Goal: Information Seeking & Learning: Learn about a topic

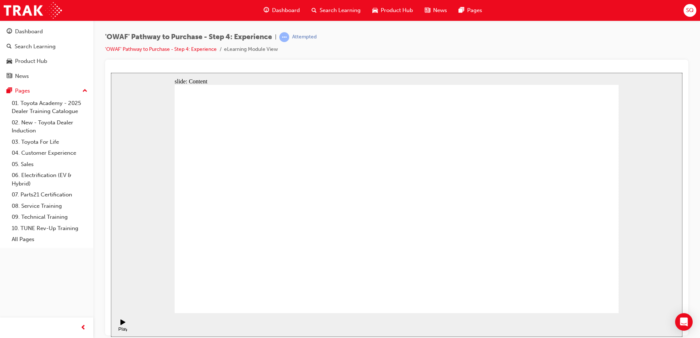
drag, startPoint x: 563, startPoint y: 302, endPoint x: 578, endPoint y: 301, distance: 15.4
click at [657, 121] on div "slide: Content Rectangle 1 Organise paperwork Before the test drive, it’s essen…" at bounding box center [396, 204] width 571 height 264
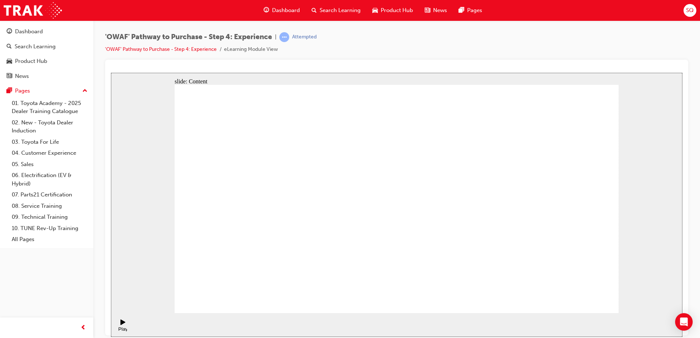
click at [120, 325] on icon "Play (Ctrl+Alt+P)" at bounding box center [122, 321] width 5 height 5
click at [120, 324] on icon "Play (Ctrl+Alt+P)" at bounding box center [122, 321] width 5 height 5
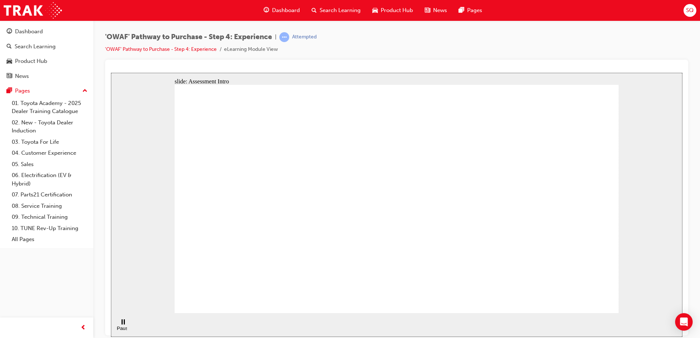
checkbox input "true"
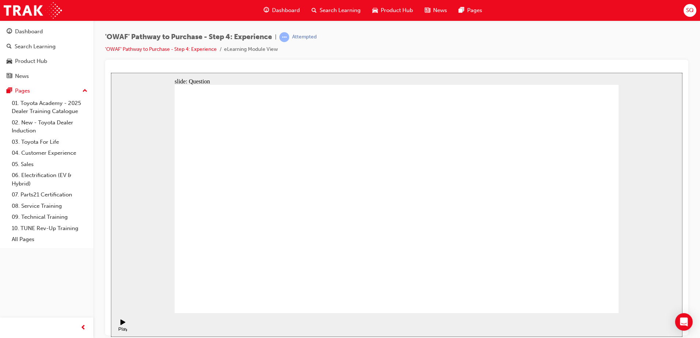
checkbox input "true"
drag, startPoint x: 525, startPoint y: 215, endPoint x: 265, endPoint y: 247, distance: 262.6
drag, startPoint x: 563, startPoint y: 217, endPoint x: 301, endPoint y: 241, distance: 262.8
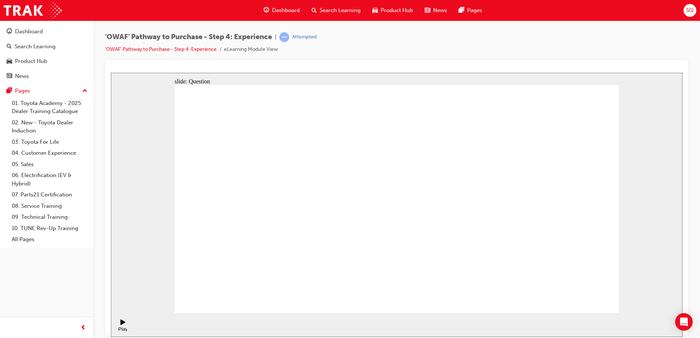
drag, startPoint x: 564, startPoint y: 218, endPoint x: 438, endPoint y: 236, distance: 126.9
drag, startPoint x: 531, startPoint y: 225, endPoint x: 294, endPoint y: 249, distance: 238.4
drag, startPoint x: 552, startPoint y: 225, endPoint x: 303, endPoint y: 250, distance: 250.1
drag, startPoint x: 563, startPoint y: 222, endPoint x: 402, endPoint y: 249, distance: 163.0
drag, startPoint x: 558, startPoint y: 227, endPoint x: 282, endPoint y: 252, distance: 276.7
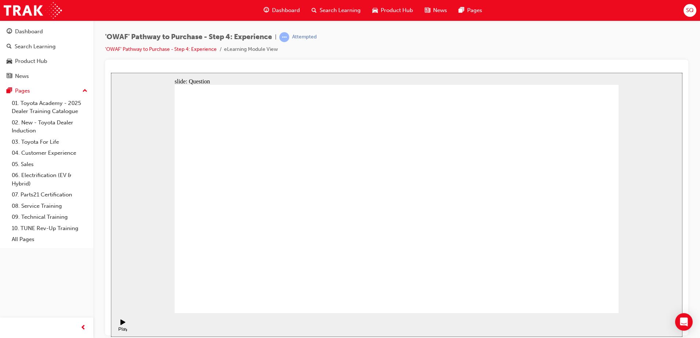
drag, startPoint x: 554, startPoint y: 234, endPoint x: 437, endPoint y: 255, distance: 119.7
drag, startPoint x: 602, startPoint y: 294, endPoint x: 582, endPoint y: 294, distance: 20.9
drag, startPoint x: 539, startPoint y: 225, endPoint x: 282, endPoint y: 259, distance: 259.2
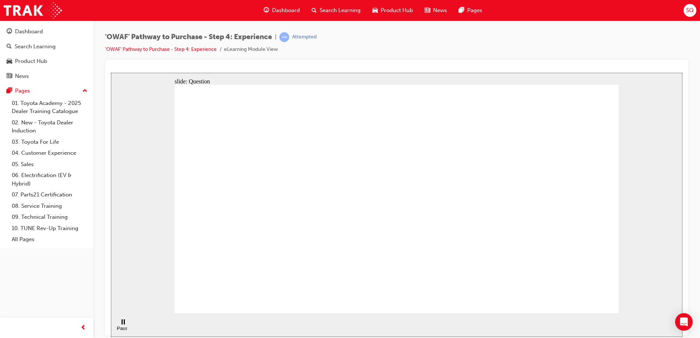
drag, startPoint x: 551, startPoint y: 219, endPoint x: 271, endPoint y: 249, distance: 282.0
drag, startPoint x: 545, startPoint y: 224, endPoint x: 428, endPoint y: 240, distance: 117.9
drag, startPoint x: 546, startPoint y: 226, endPoint x: 276, endPoint y: 257, distance: 271.5
drag, startPoint x: 547, startPoint y: 225, endPoint x: 401, endPoint y: 248, distance: 147.8
drag, startPoint x: 532, startPoint y: 233, endPoint x: 427, endPoint y: 252, distance: 106.5
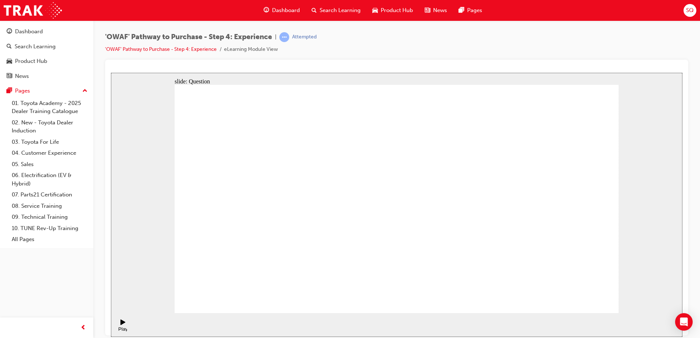
drag, startPoint x: 541, startPoint y: 231, endPoint x: 269, endPoint y: 264, distance: 274.6
drag, startPoint x: 536, startPoint y: 224, endPoint x: 262, endPoint y: 253, distance: 275.3
drag, startPoint x: 445, startPoint y: 265, endPoint x: 391, endPoint y: 204, distance: 81.7
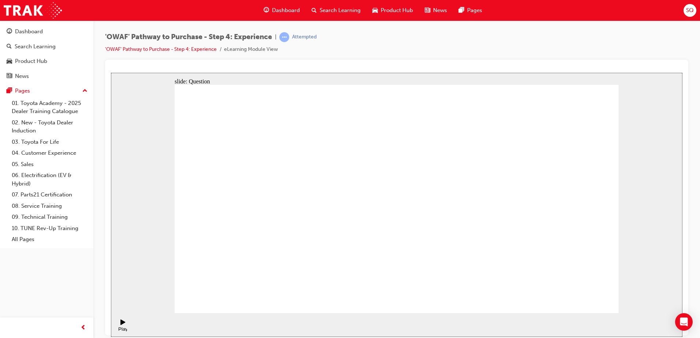
drag, startPoint x: 495, startPoint y: 271, endPoint x: 456, endPoint y: 203, distance: 78.2
drag, startPoint x: 382, startPoint y: 268, endPoint x: 478, endPoint y: 199, distance: 117.2
drag, startPoint x: 579, startPoint y: 247, endPoint x: 547, endPoint y: 183, distance: 71.0
drag, startPoint x: 545, startPoint y: 237, endPoint x: 591, endPoint y: 175, distance: 77.2
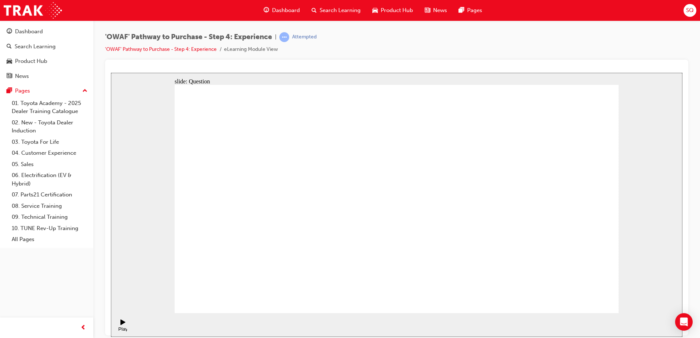
drag, startPoint x: 585, startPoint y: 178, endPoint x: 439, endPoint y: 186, distance: 145.9
drag, startPoint x: 479, startPoint y: 258, endPoint x: 575, endPoint y: 194, distance: 115.1
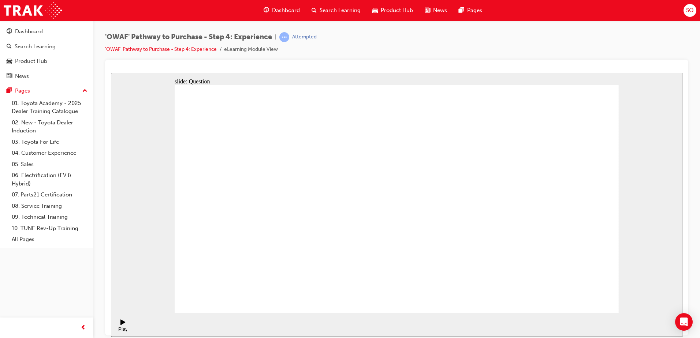
drag, startPoint x: 328, startPoint y: 269, endPoint x: 397, endPoint y: 171, distance: 119.4
drag, startPoint x: 390, startPoint y: 248, endPoint x: 506, endPoint y: 172, distance: 138.3
drag, startPoint x: 460, startPoint y: 276, endPoint x: 505, endPoint y: 208, distance: 81.6
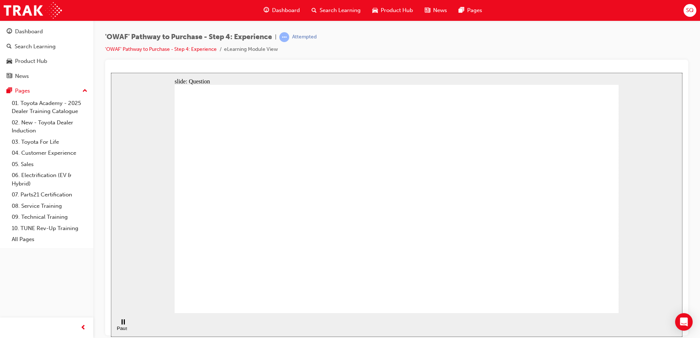
radio input "true"
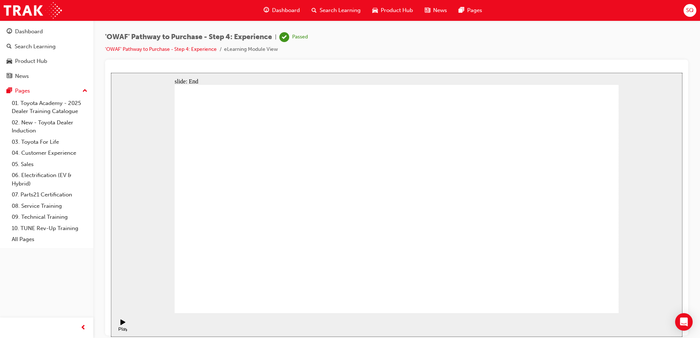
click at [38, 33] on div "Dashboard" at bounding box center [29, 31] width 28 height 8
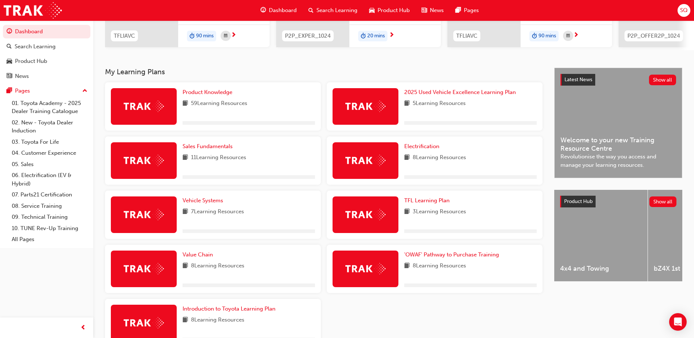
scroll to position [146, 0]
